Goal: Find contact information: Find contact information

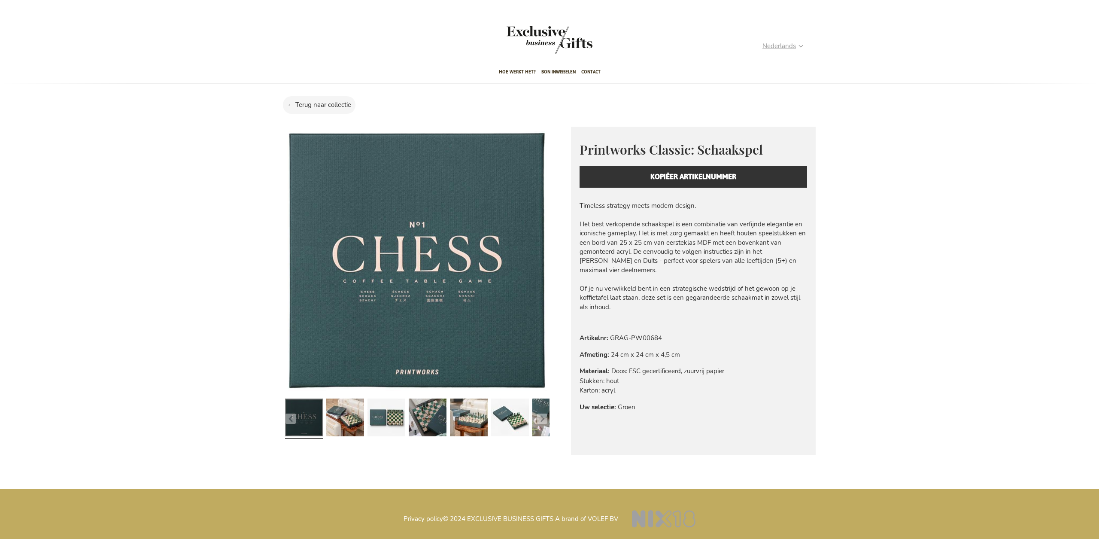
type input "administrator"
click at [799, 45] on strong "Nederlands" at bounding box center [782, 46] width 40 height 10
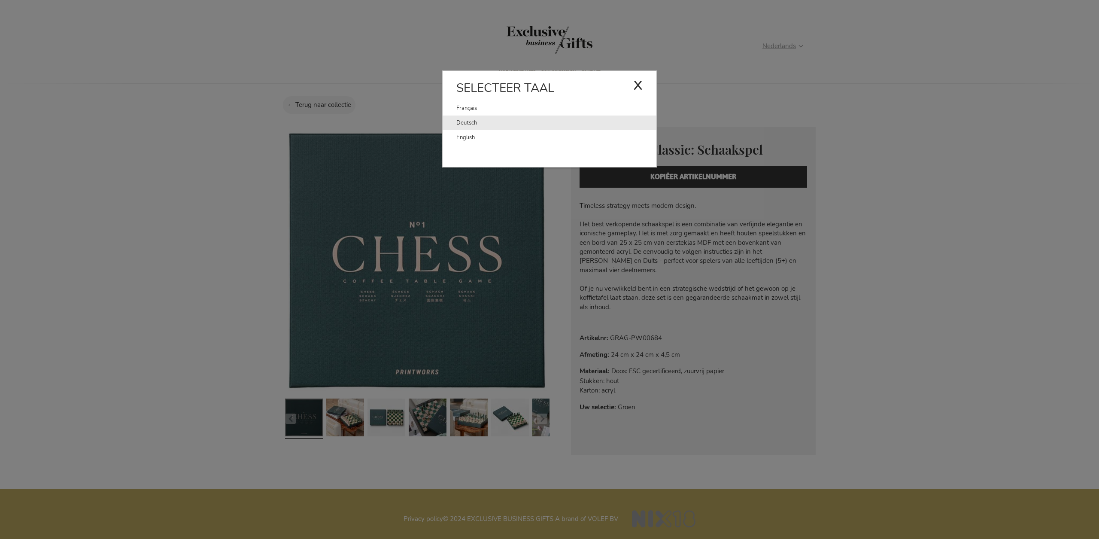
click at [487, 124] on link "Deutsch" at bounding box center [556, 122] width 200 height 15
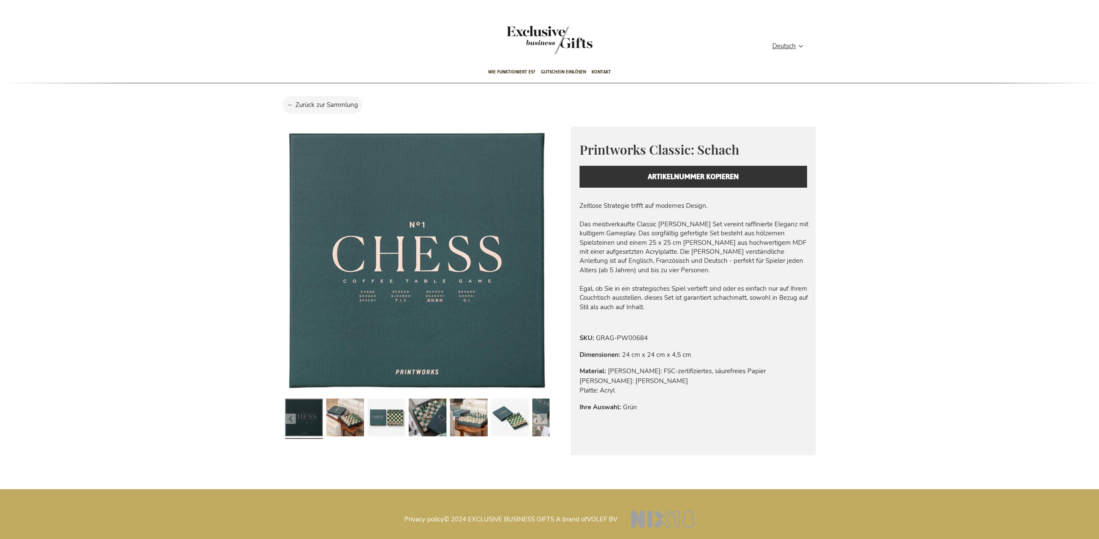
type input "administrator"
click at [649, 175] on div "Printworks Classic: Schach Everyday beauty, thoughtfully designed. Printworks i…" at bounding box center [693, 164] width 245 height 75
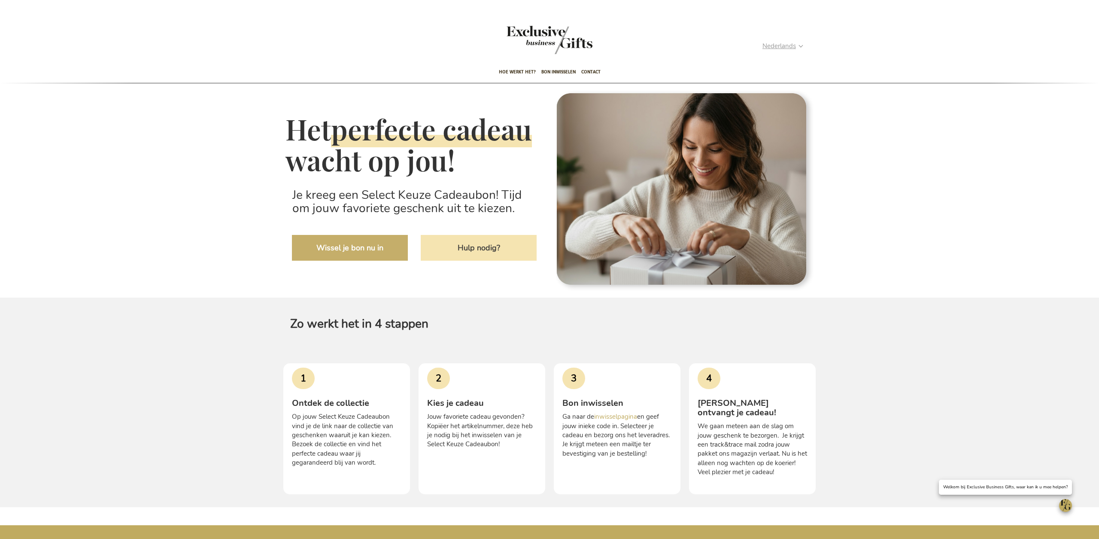
type input "administrator"
click at [795, 49] on span "Nederlands" at bounding box center [778, 46] width 33 height 10
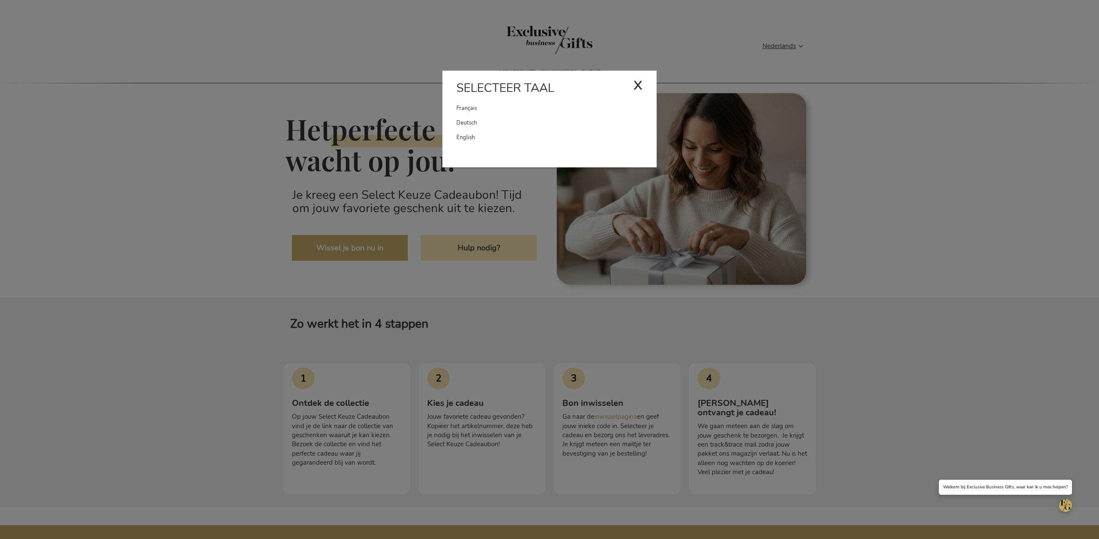
click at [636, 85] on div "x" at bounding box center [637, 84] width 9 height 26
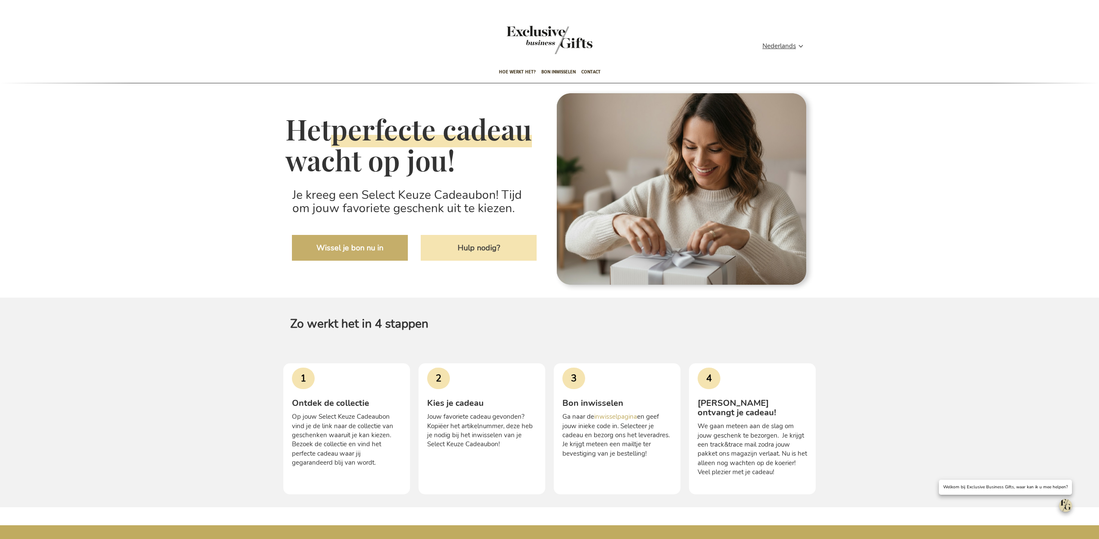
click at [1067, 504] on img "Open chat window" at bounding box center [1065, 505] width 13 height 13
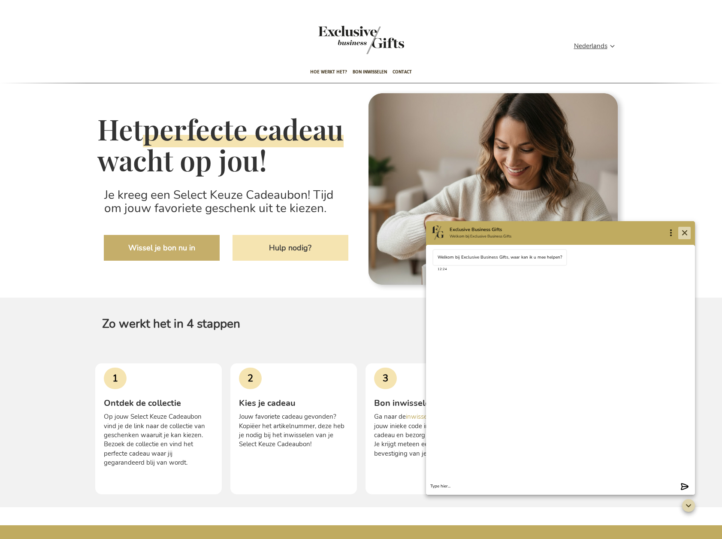
click at [687, 232] on icon "Close" at bounding box center [685, 232] width 10 height 10
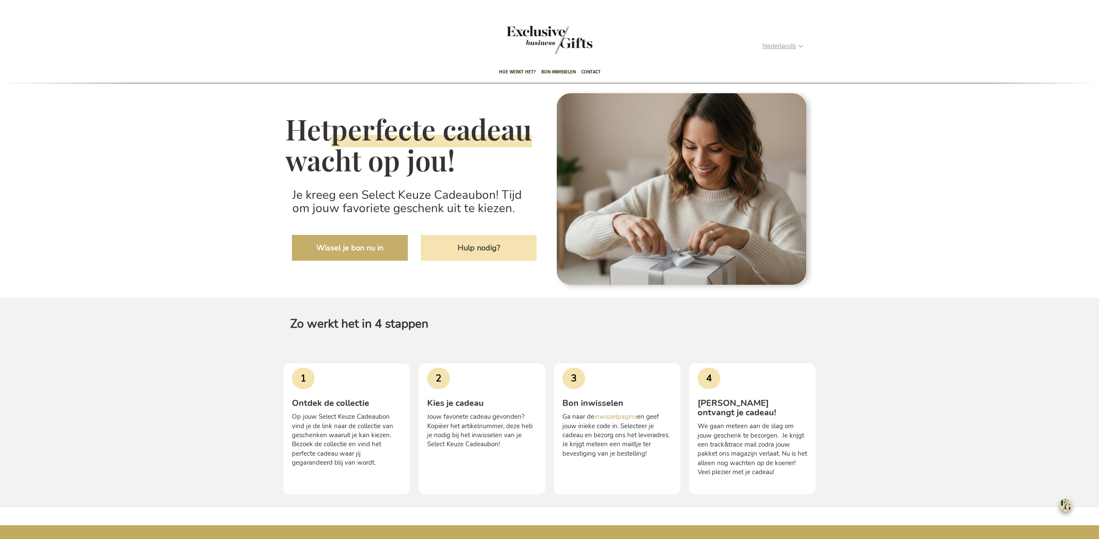
click at [792, 49] on span "Nederlands" at bounding box center [778, 46] width 33 height 10
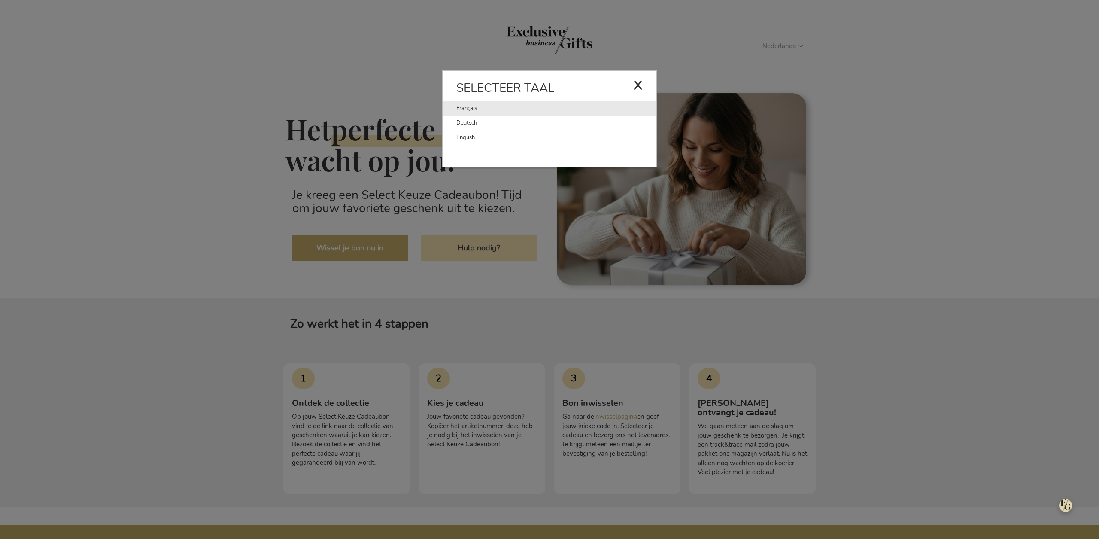
click at [462, 109] on link "Français" at bounding box center [544, 108] width 177 height 15
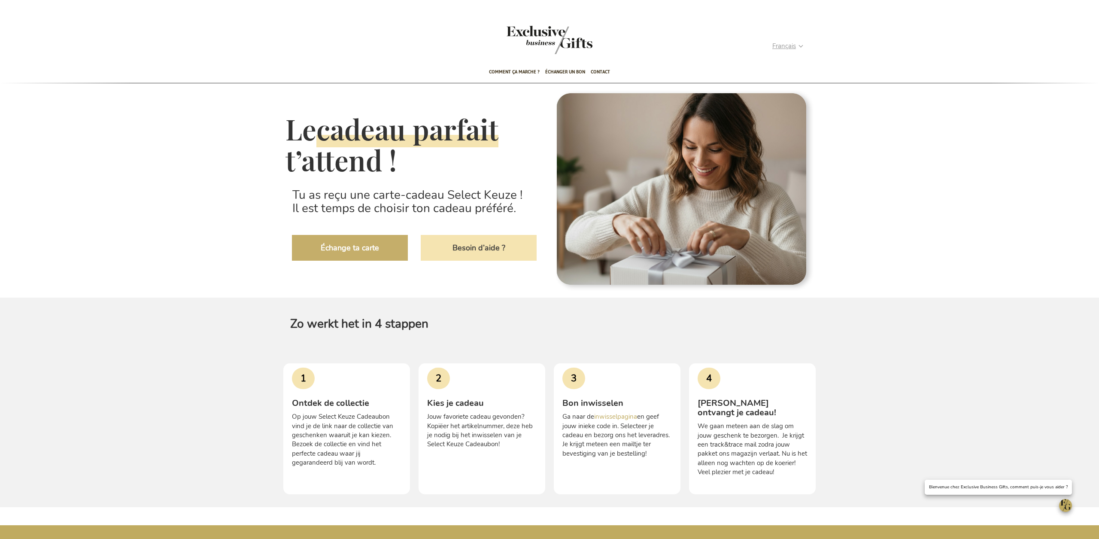
type input "administrator"
click at [800, 46] on strong "Français" at bounding box center [787, 46] width 30 height 10
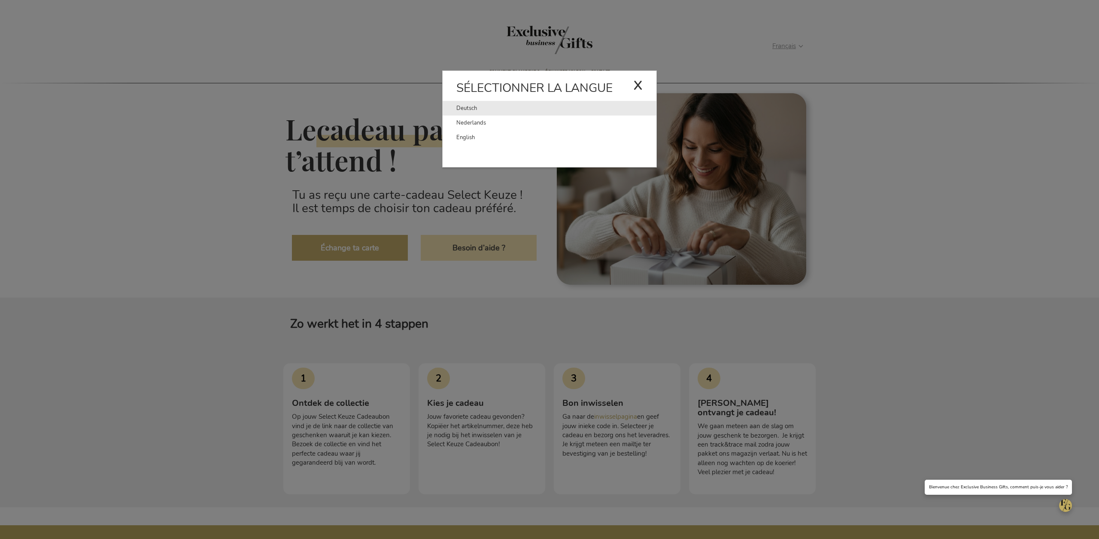
click at [463, 107] on link "Deutsch" at bounding box center [544, 108] width 177 height 15
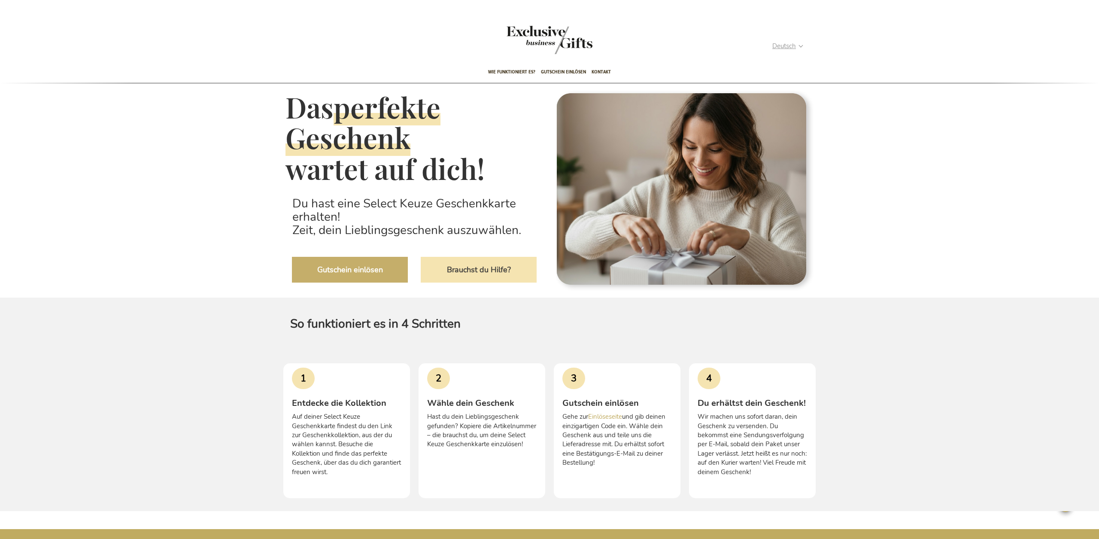
type input "administrator"
click at [799, 45] on strong "Deutsch" at bounding box center [787, 46] width 30 height 10
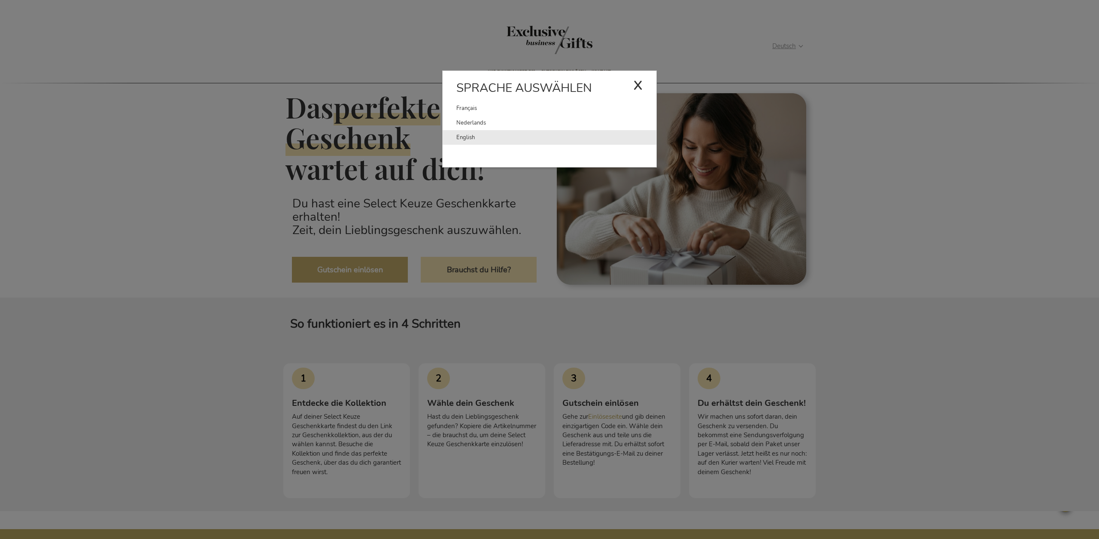
click at [468, 134] on link "English" at bounding box center [556, 137] width 200 height 15
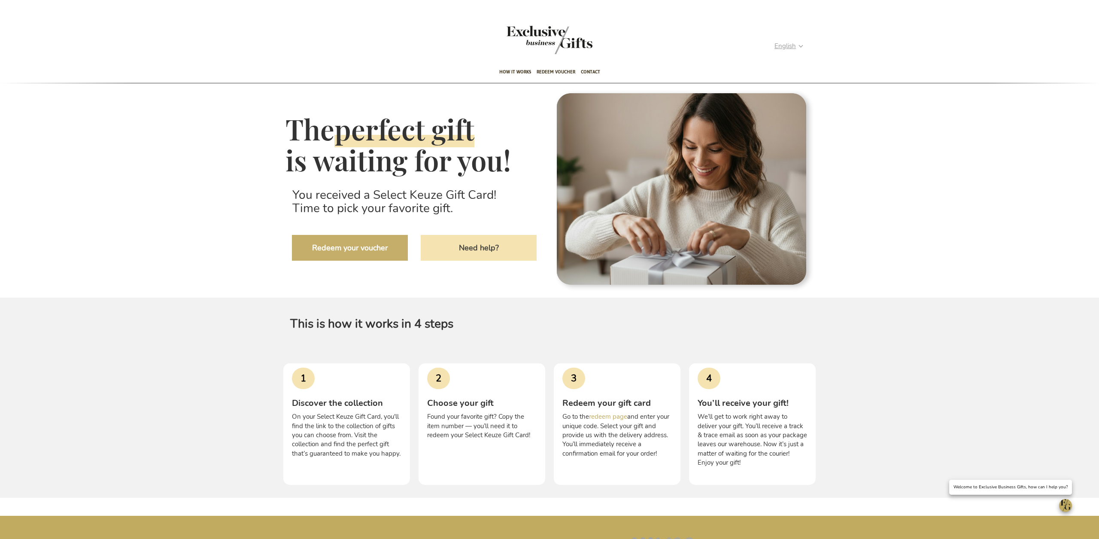
type input "administrator"
click at [798, 47] on strong "English" at bounding box center [788, 46] width 28 height 10
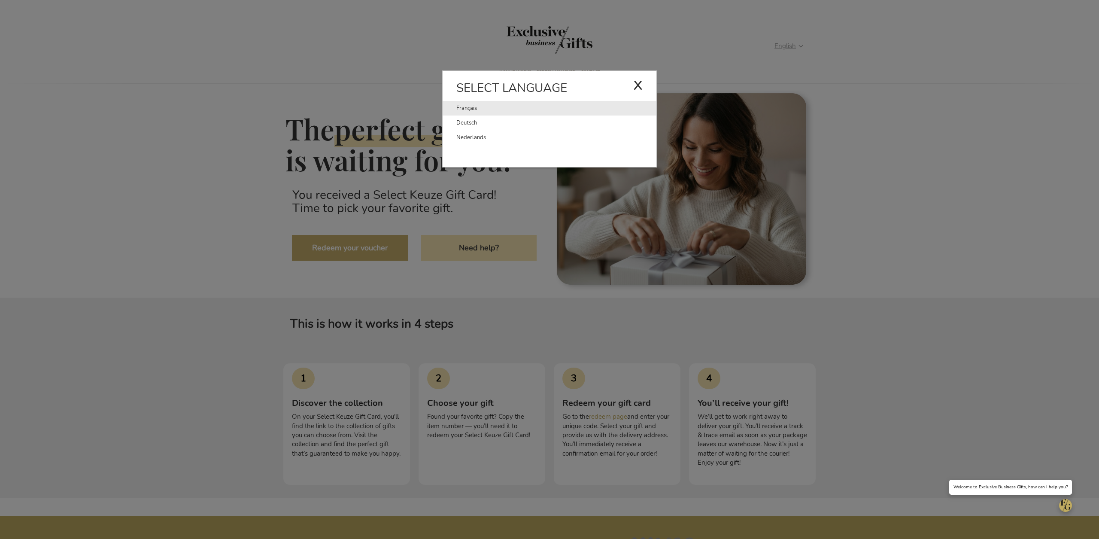
click at [465, 106] on link "Français" at bounding box center [544, 108] width 177 height 15
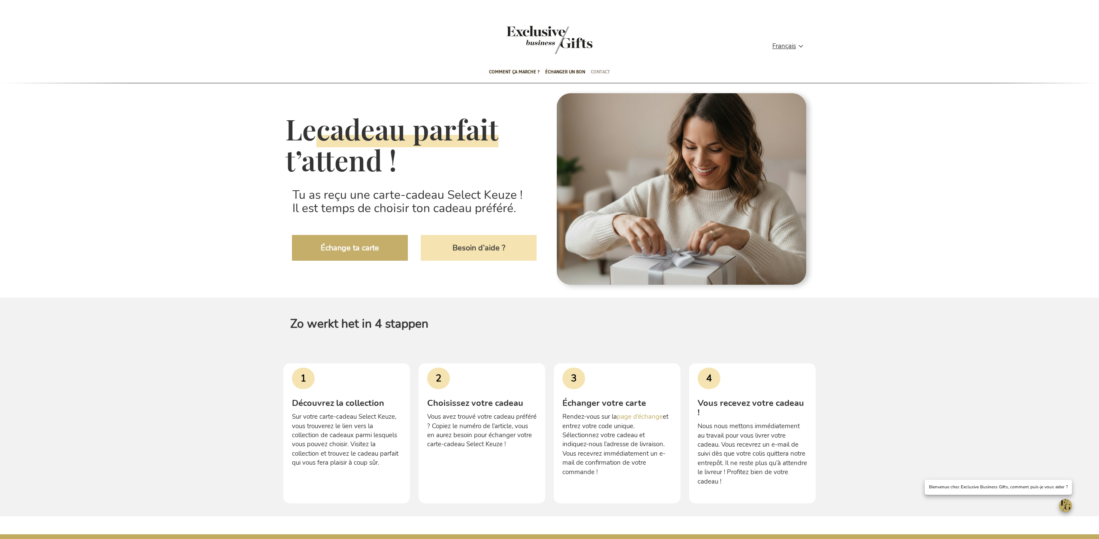
type input "administrator"
click at [599, 71] on span "Contact" at bounding box center [599, 72] width 19 height 20
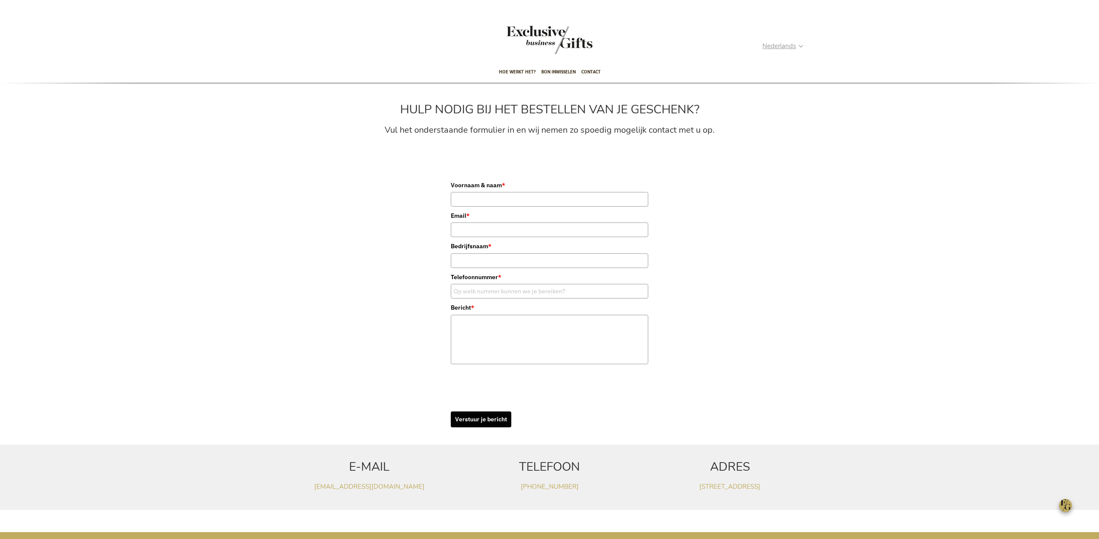
type input "administrator"
click at [800, 50] on strong "Nederlands" at bounding box center [782, 46] width 40 height 10
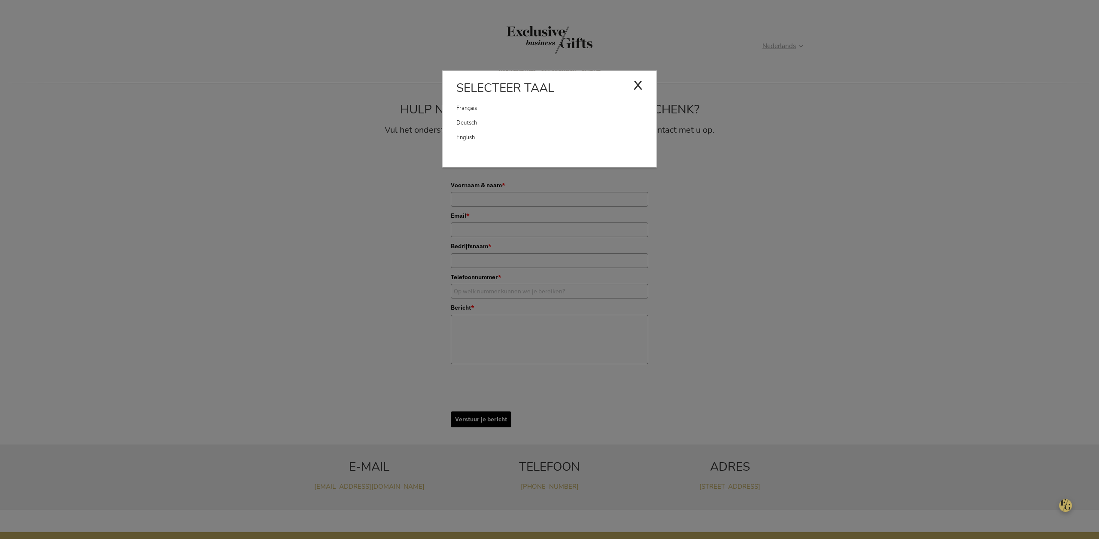
click at [631, 85] on div "Selecteer taal" at bounding box center [549, 89] width 214 height 21
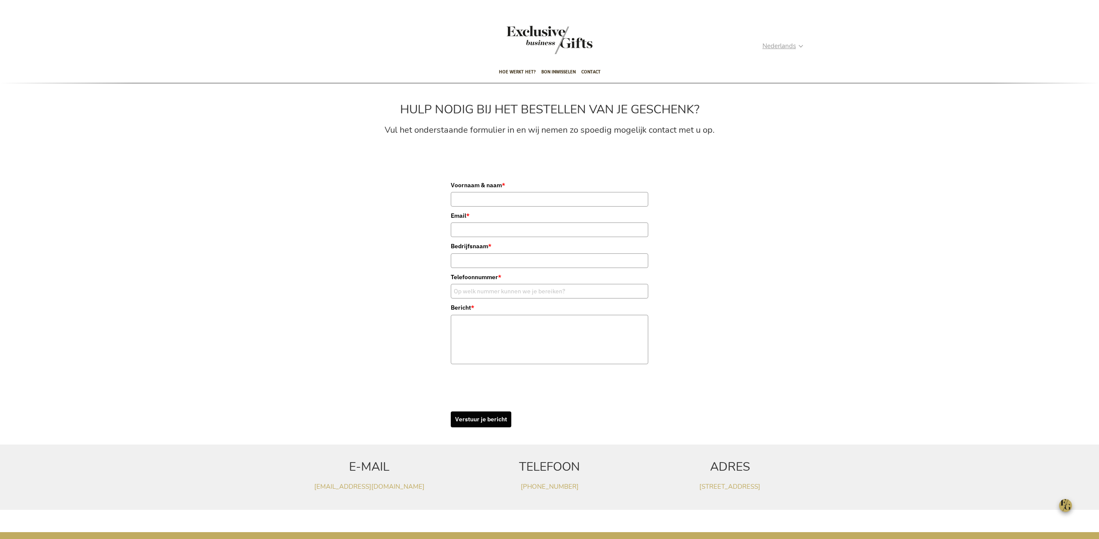
click at [793, 46] on span "Nederlands" at bounding box center [778, 46] width 33 height 10
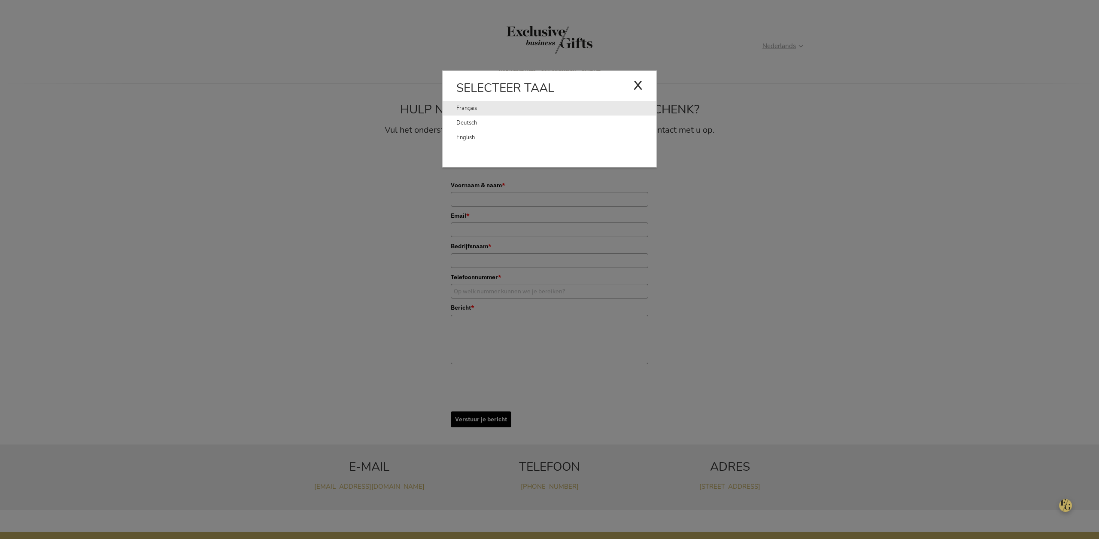
click at [467, 106] on link "Français" at bounding box center [544, 108] width 177 height 15
